Goal: Check status: Check status

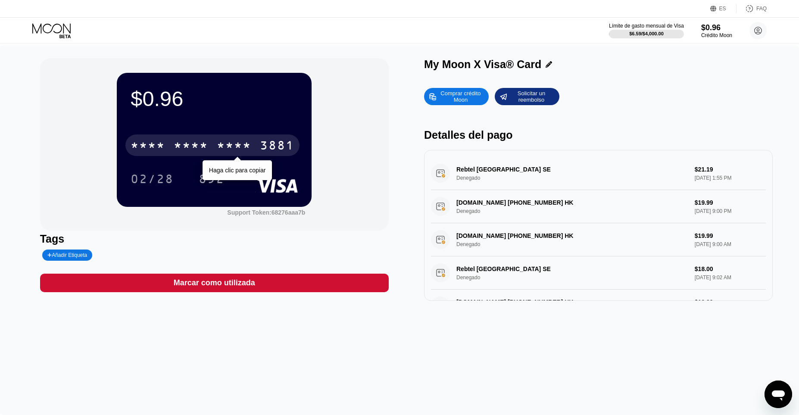
click at [225, 147] on div "* * * *" at bounding box center [234, 147] width 34 height 14
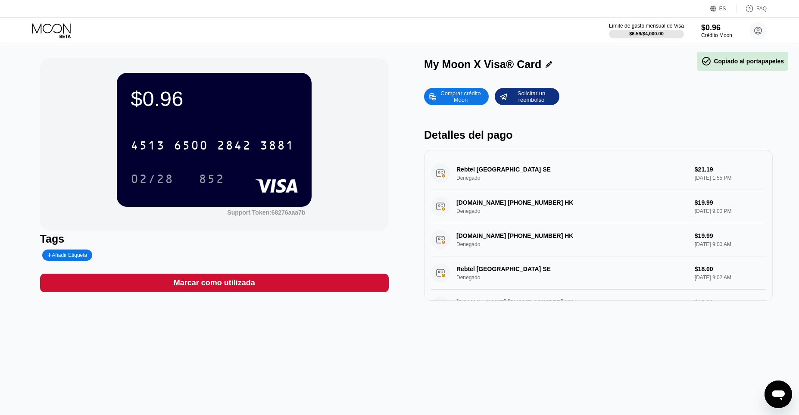
click at [56, 28] on icon at bounding box center [52, 30] width 40 height 15
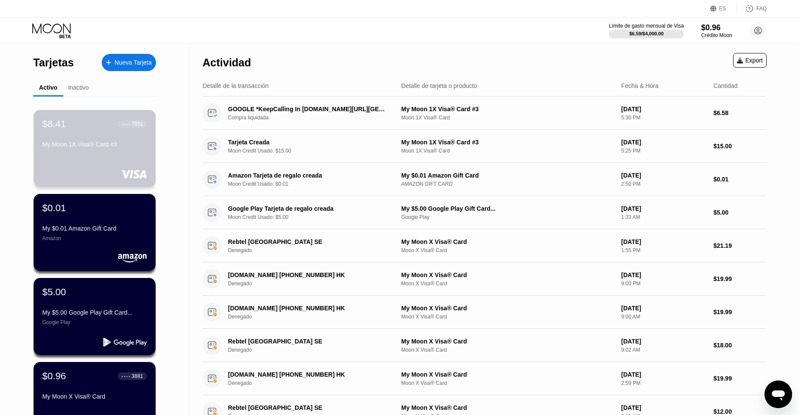
click at [96, 146] on div "My Moon 1X Visa® Card #3" at bounding box center [94, 144] width 105 height 7
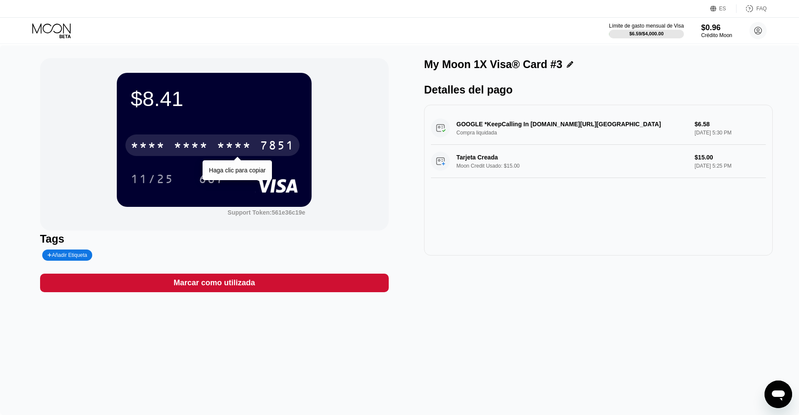
click at [203, 146] on div "* * * *" at bounding box center [191, 147] width 34 height 14
